Goal: Check status

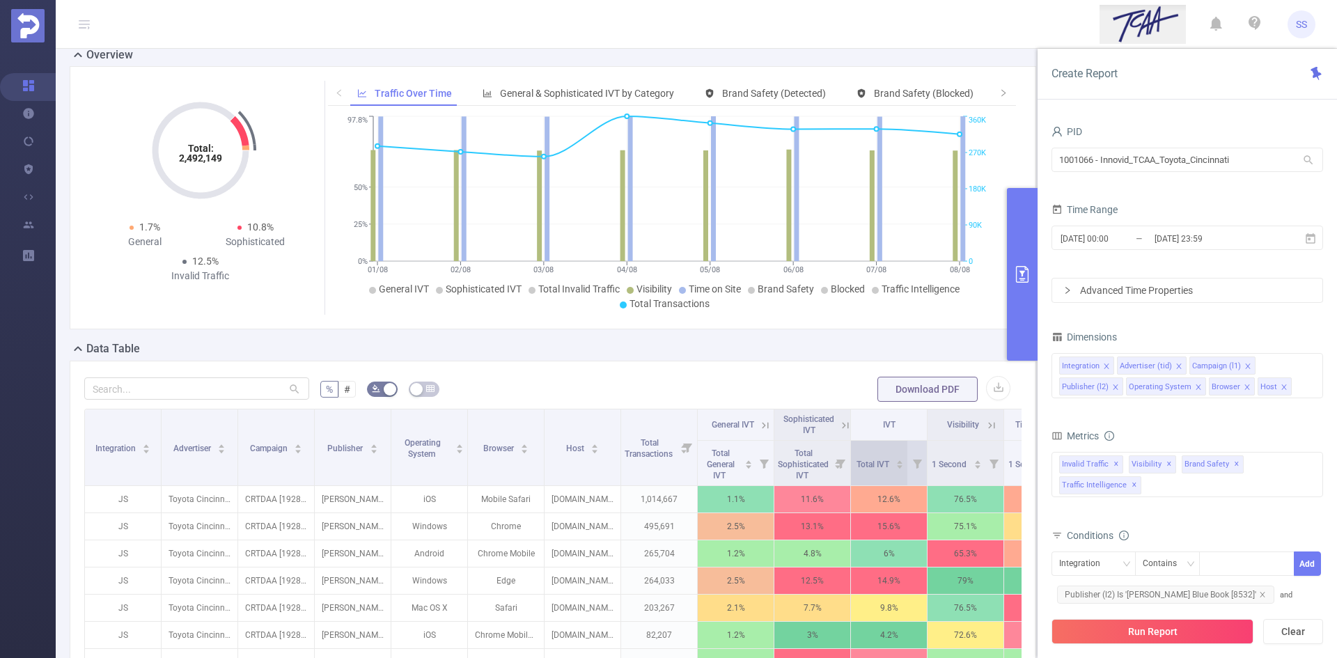
scroll to position [70, 0]
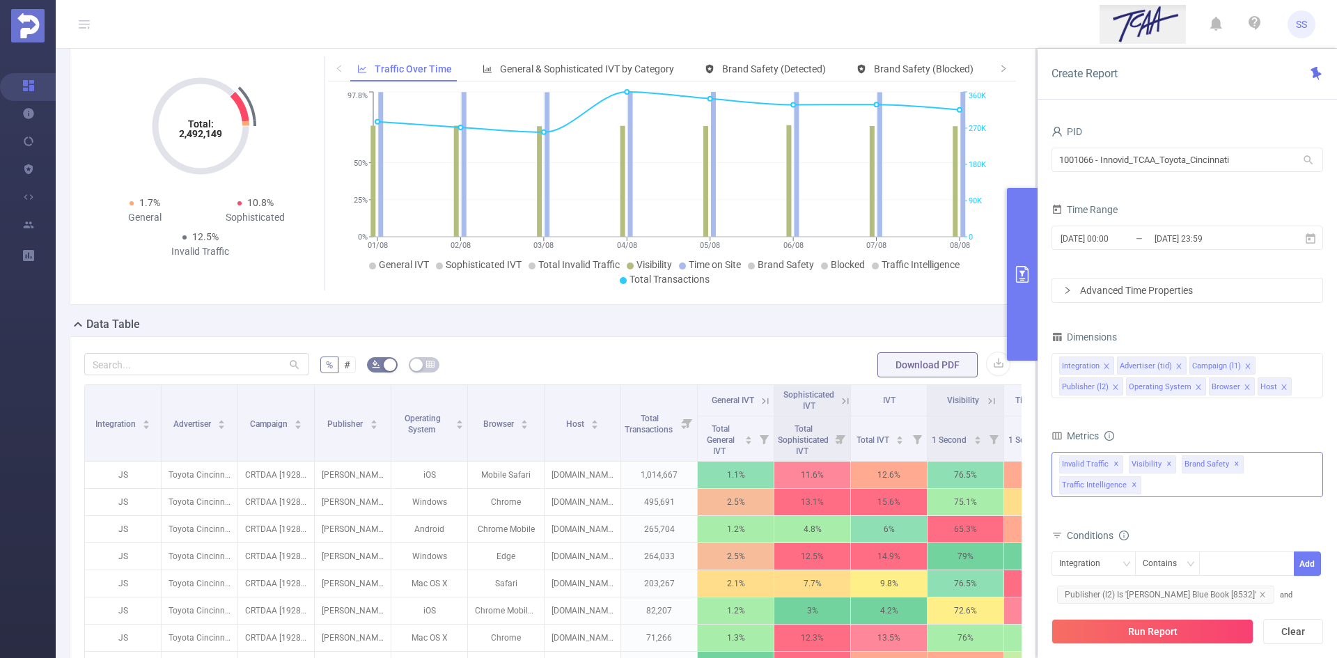
click at [1132, 485] on span "✕" at bounding box center [1135, 485] width 6 height 17
click at [1166, 463] on span "✕" at bounding box center [1169, 464] width 6 height 17
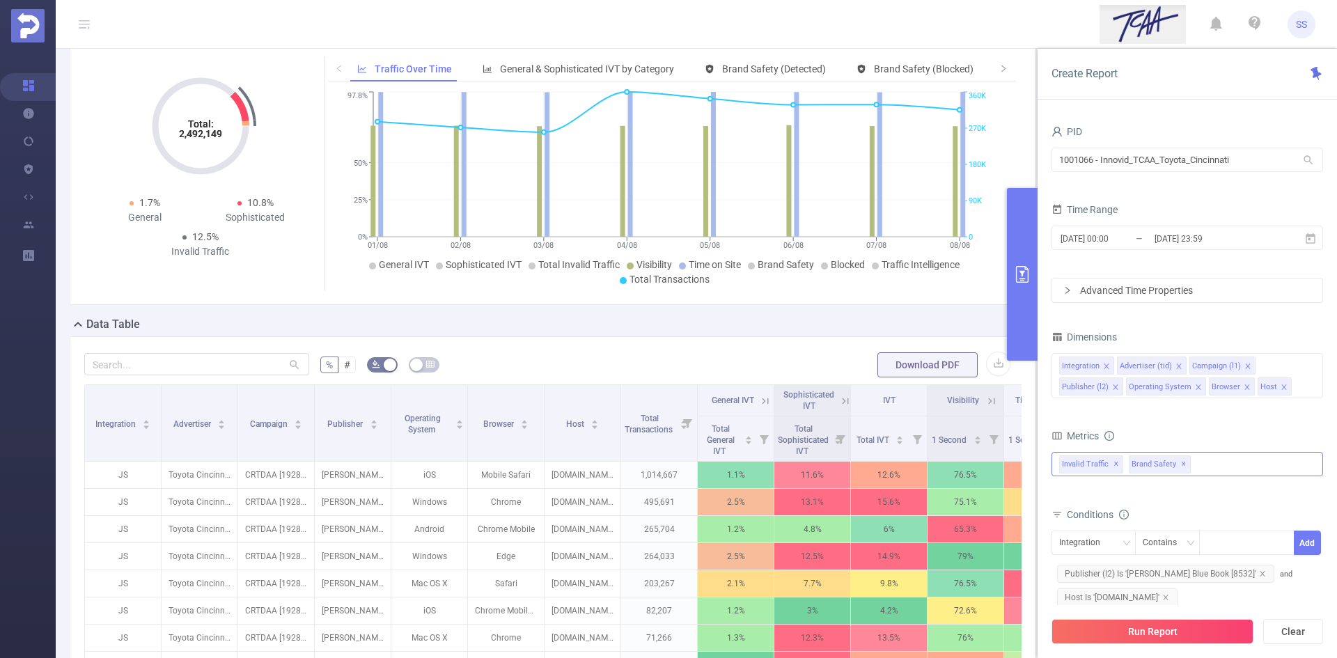
click at [1181, 467] on span "✕" at bounding box center [1184, 464] width 6 height 17
click at [1233, 237] on input "[DATE] 23:59" at bounding box center [1209, 238] width 113 height 19
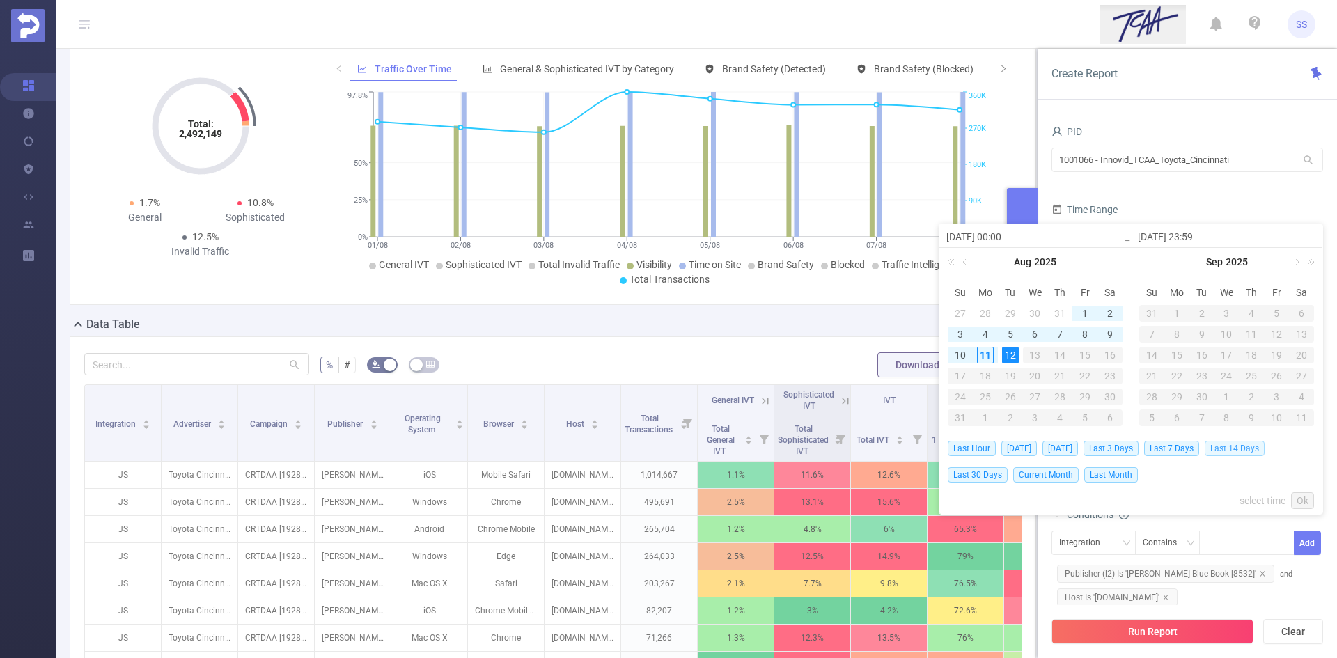
click at [1235, 448] on span "Last 14 Days" at bounding box center [1235, 448] width 60 height 15
type input "[DATE] 00:00"
type input "[DATE] 23:59"
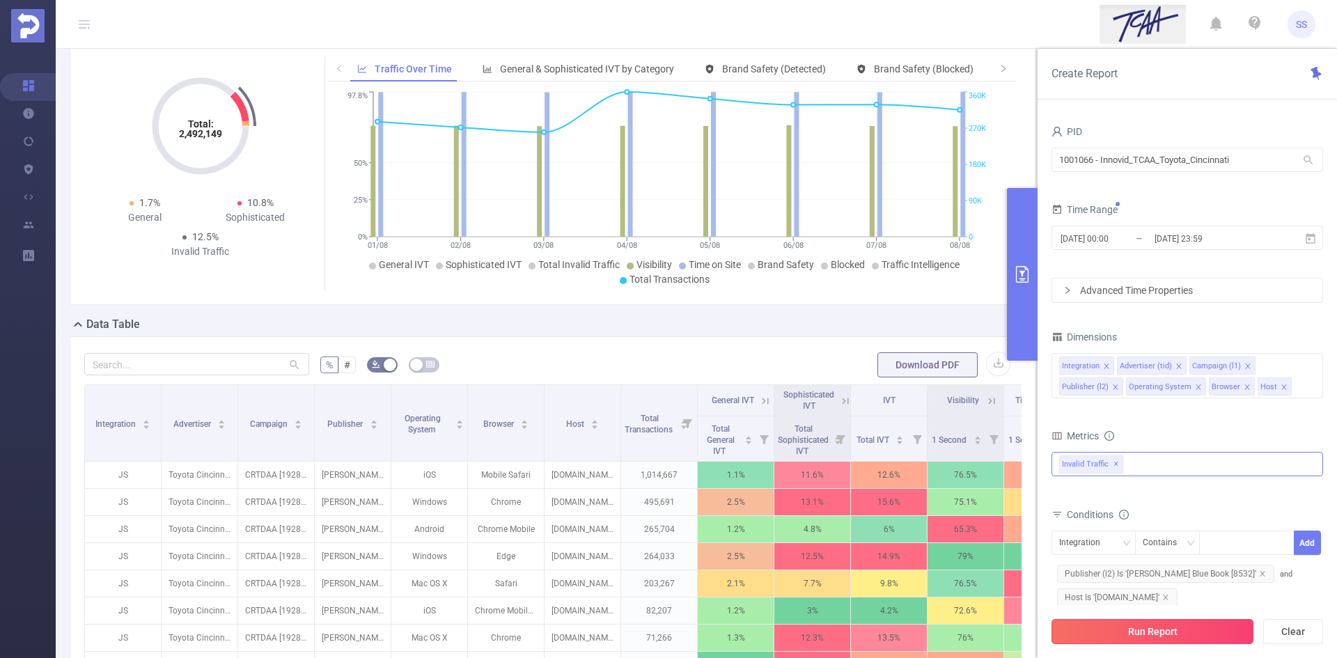
click at [1159, 638] on button "Run Report" at bounding box center [1152, 631] width 202 height 25
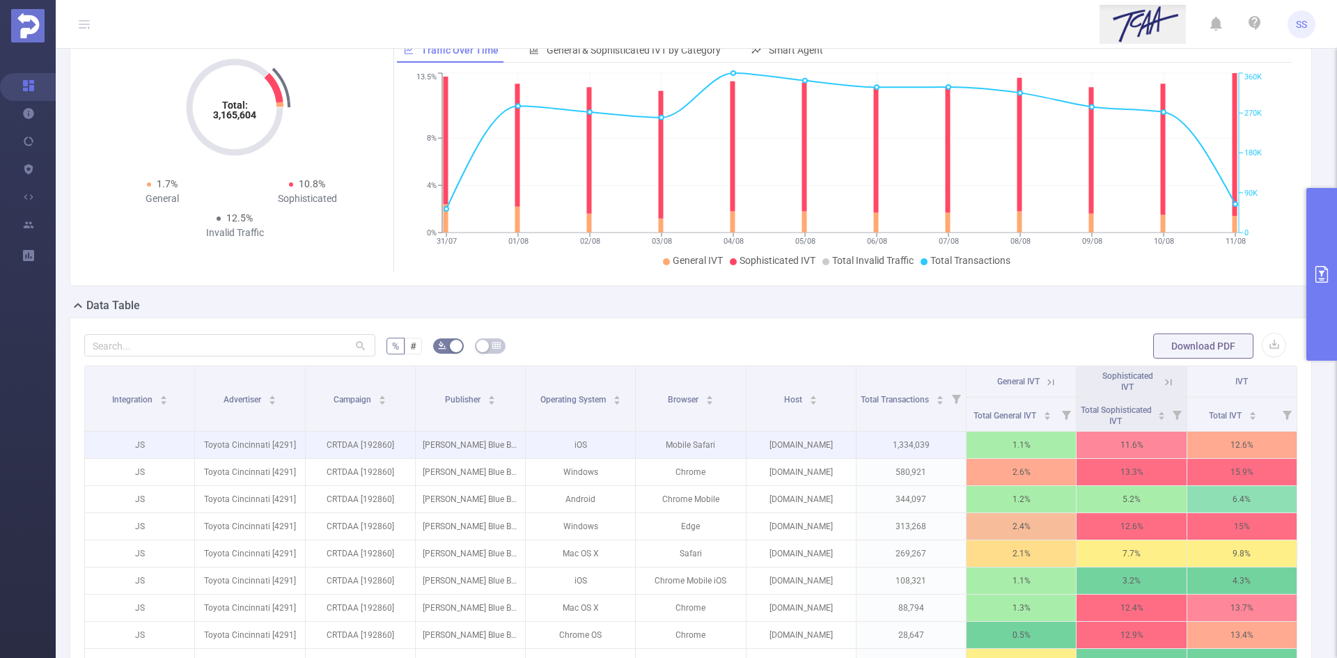
scroll to position [100, 0]
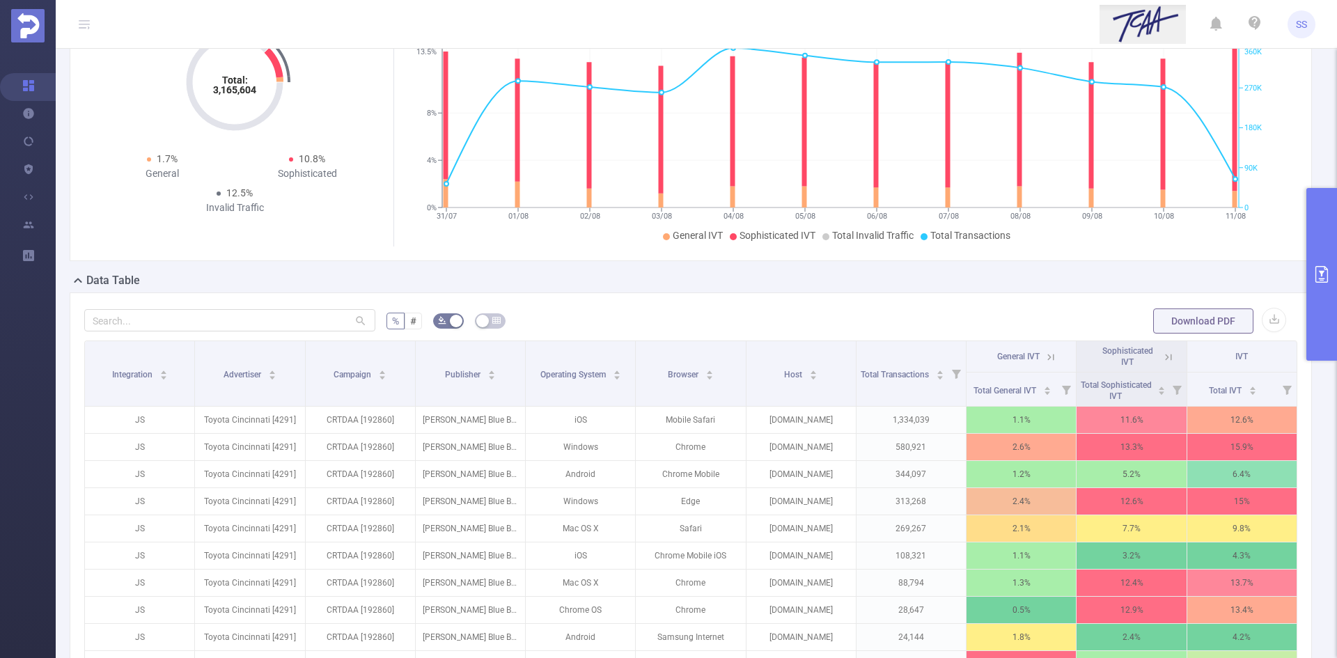
click at [1166, 357] on icon at bounding box center [1169, 357] width 6 height 6
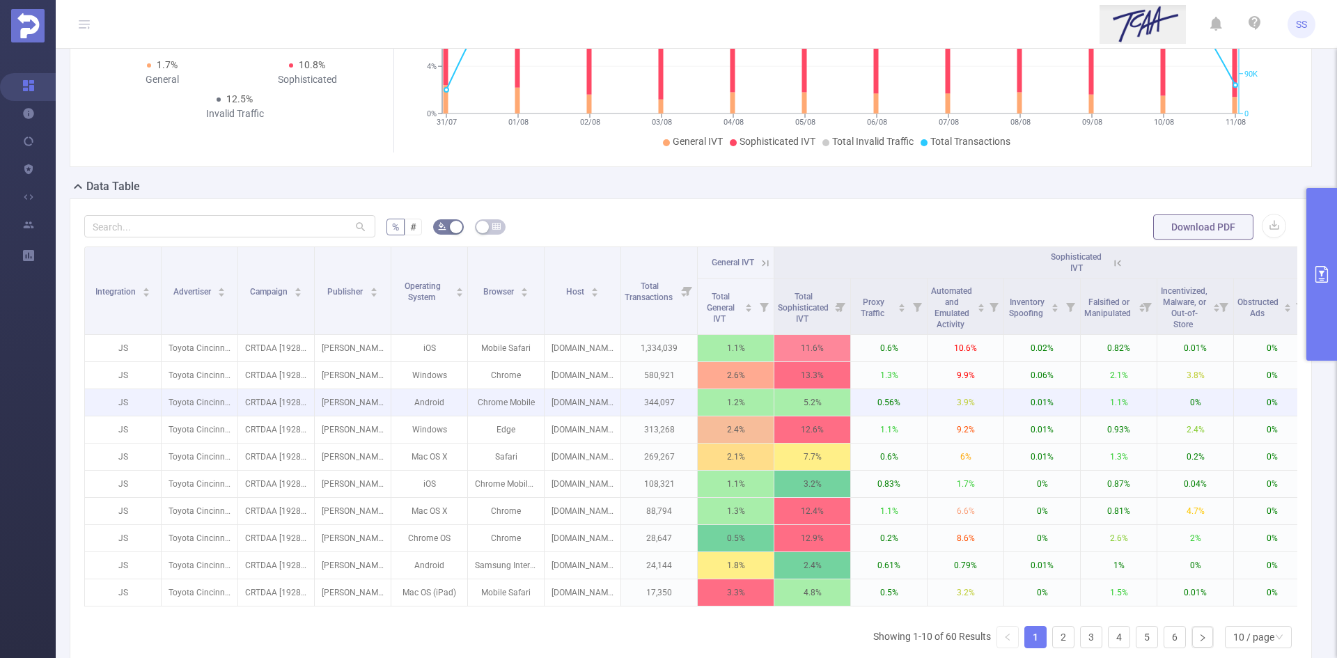
scroll to position [170, 0]
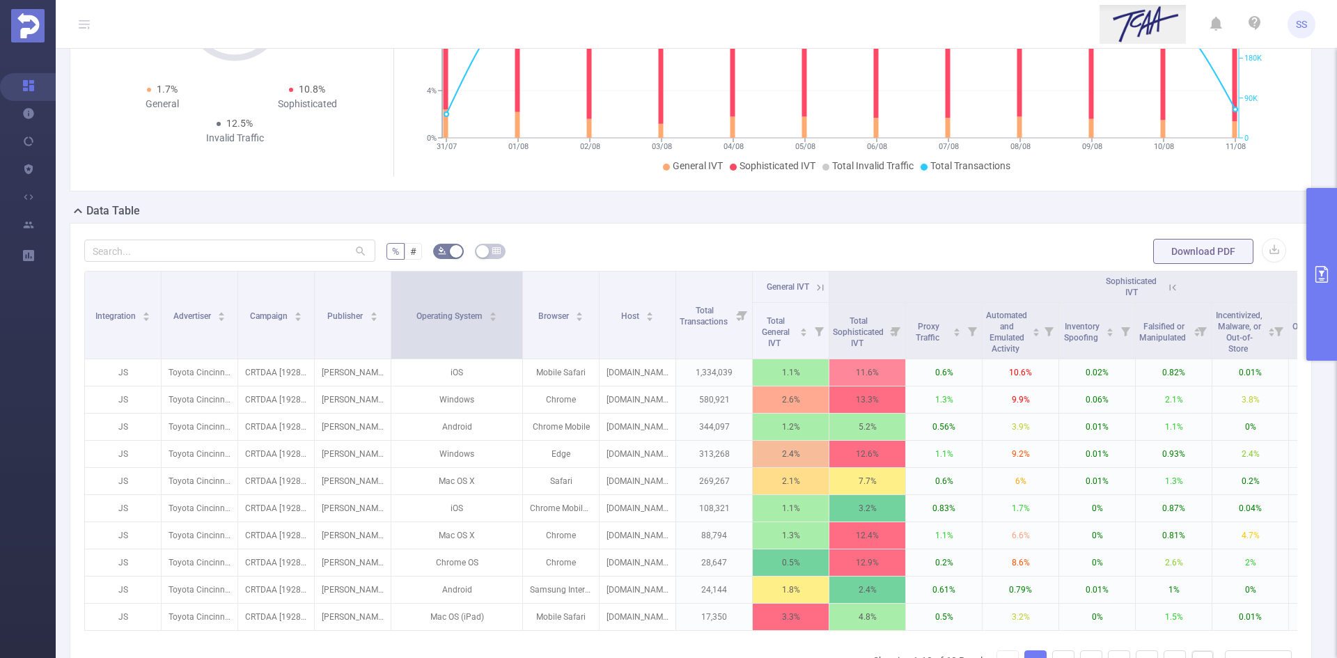
drag, startPoint x: 505, startPoint y: 324, endPoint x: 540, endPoint y: 325, distance: 34.8
click at [526, 325] on span at bounding box center [522, 315] width 7 height 87
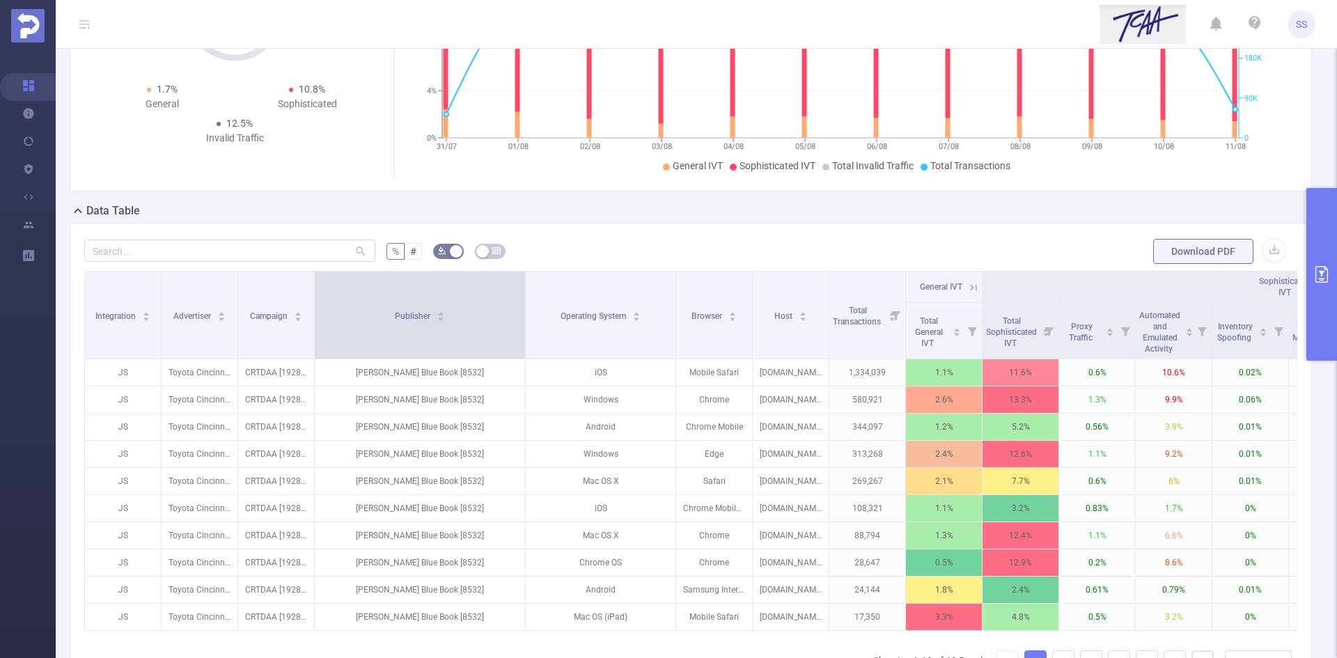
drag, startPoint x: 389, startPoint y: 327, endPoint x: 531, endPoint y: 338, distance: 142.5
click at [529, 338] on span at bounding box center [525, 315] width 7 height 87
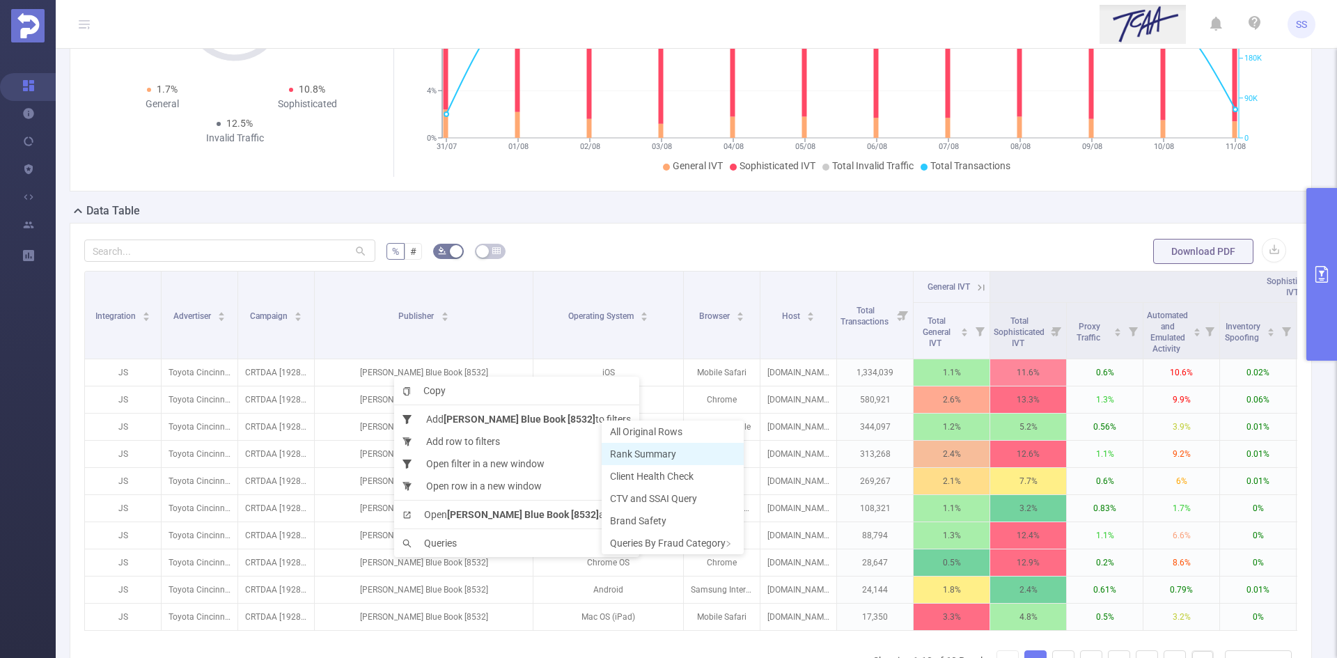
click at [642, 454] on span "Rank Summary" at bounding box center [643, 453] width 66 height 11
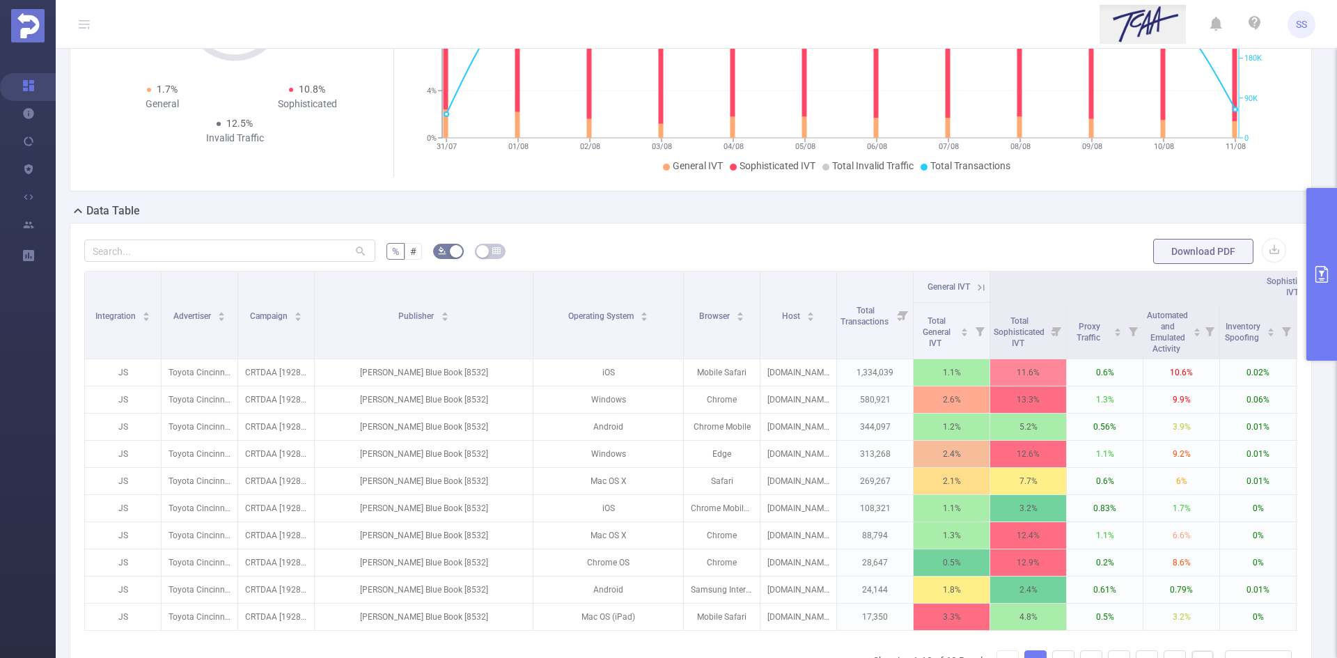
click at [1327, 255] on button "primary" at bounding box center [1321, 274] width 31 height 173
